Goal: Task Accomplishment & Management: Manage account settings

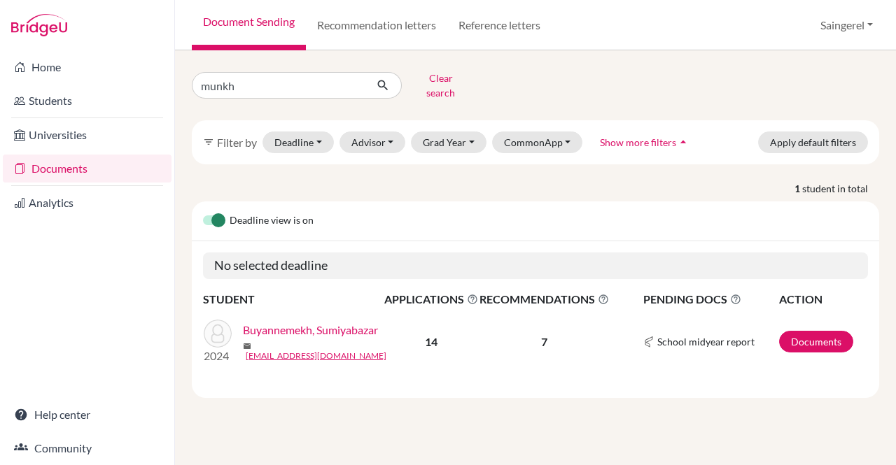
type input "munkhdelger"
click at [376, 84] on icon "submit" at bounding box center [383, 85] width 14 height 14
click at [259, 327] on link "Dorj, Munkhdelger" at bounding box center [288, 330] width 91 height 17
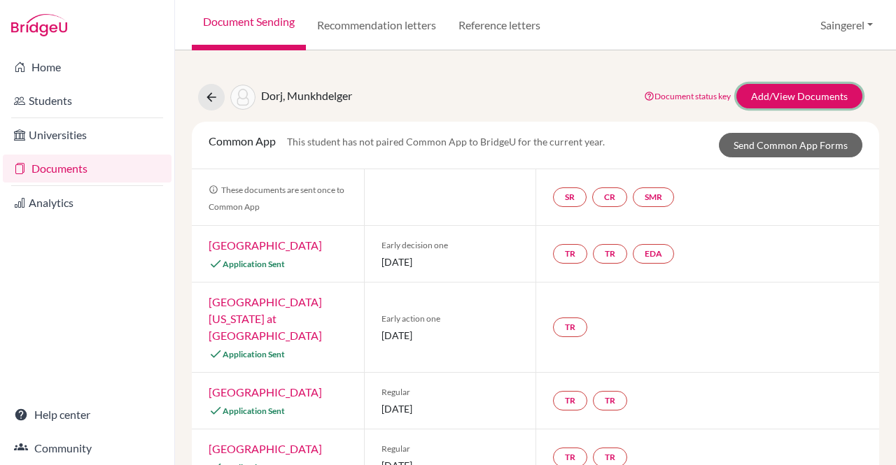
click at [796, 98] on link "Add/View Documents" at bounding box center [799, 96] width 126 height 24
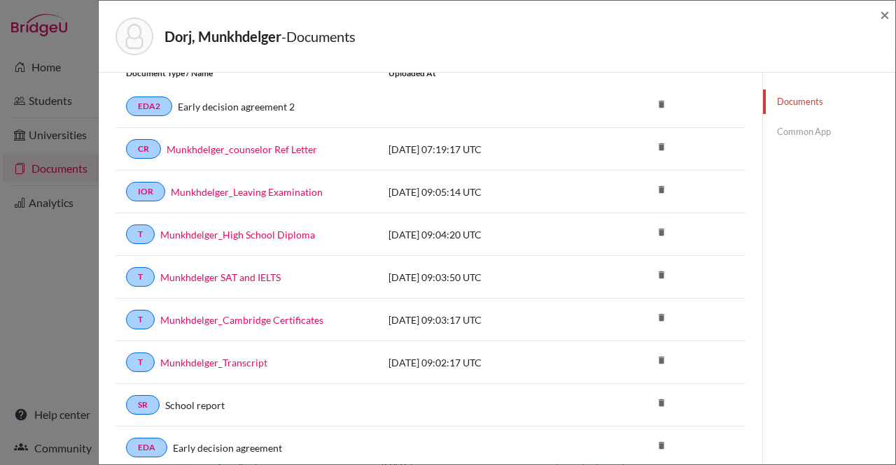
scroll to position [56, 0]
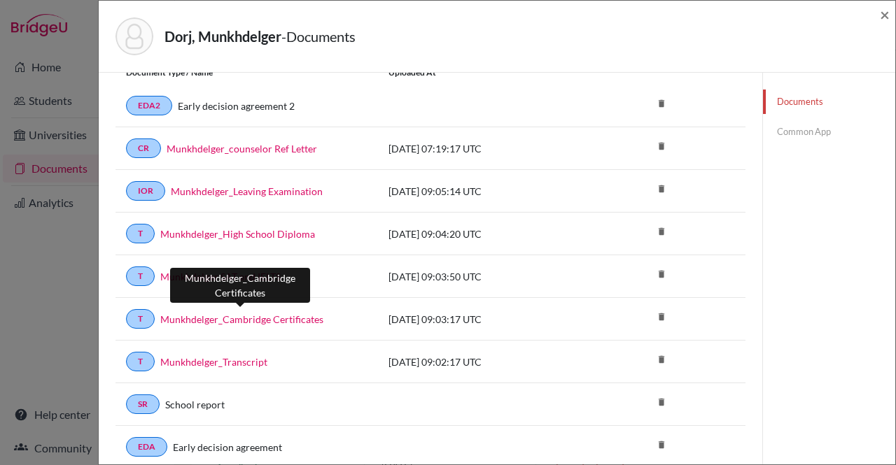
click at [263, 316] on link "Munkhdelger_Cambridge Certificates" at bounding box center [241, 319] width 163 height 15
